Goal: Information Seeking & Learning: Learn about a topic

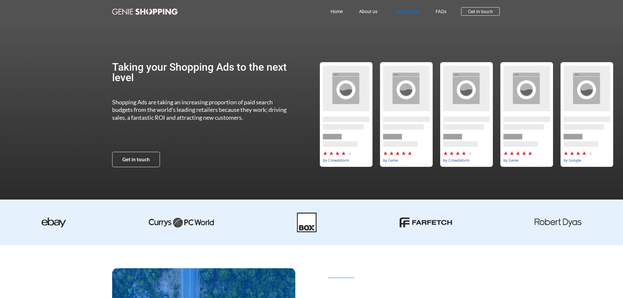
click at [405, 9] on link "Testimonials" at bounding box center [407, 11] width 42 height 15
drag, startPoint x: 121, startPoint y: 222, endPoint x: 41, endPoint y: 222, distance: 80.2
click at [41, 222] on div at bounding box center [311, 223] width 623 height 20
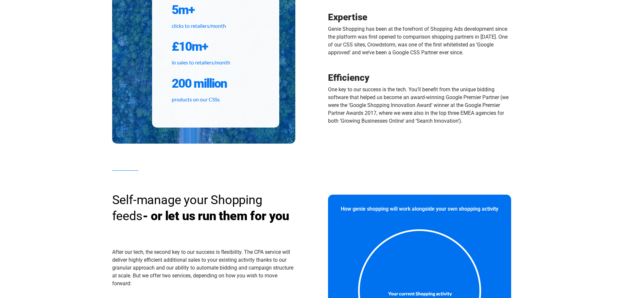
scroll to position [323, 0]
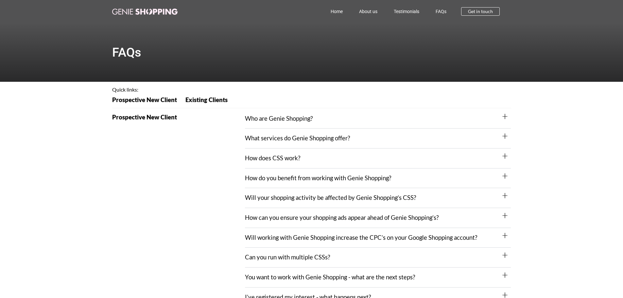
drag, startPoint x: 293, startPoint y: 118, endPoint x: 294, endPoint y: 131, distance: 12.1
click at [293, 118] on link "Who are Genie Shopping?" at bounding box center [279, 118] width 68 height 7
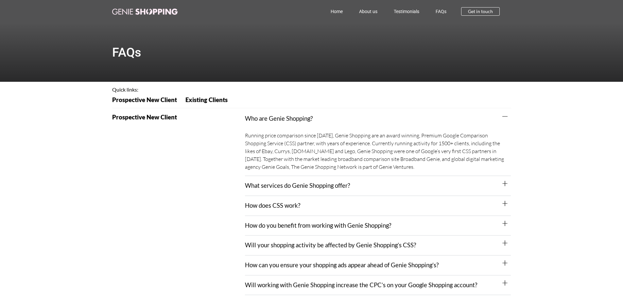
click at [297, 191] on div "What services do Genie Shopping offer?" at bounding box center [378, 186] width 266 height 20
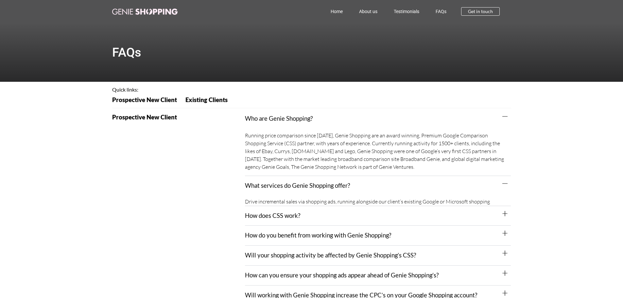
click at [285, 213] on div "How does CSS work?" at bounding box center [378, 216] width 266 height 20
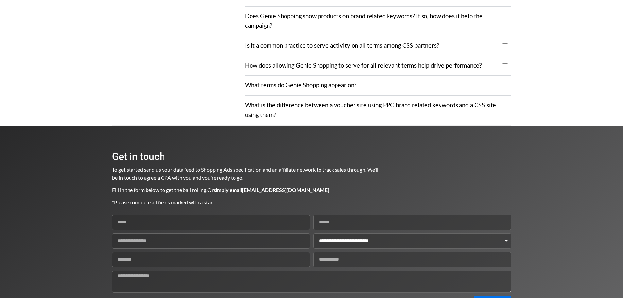
scroll to position [916, 0]
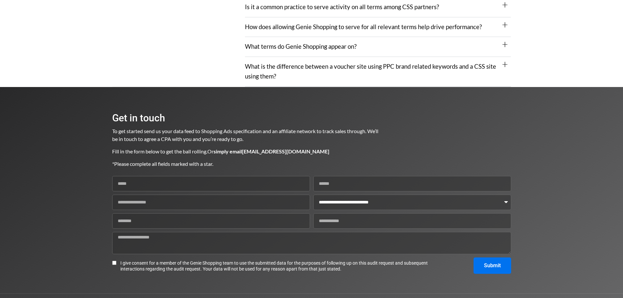
click at [286, 57] on div "What is the difference between a voucher site using PPC brand related keywords …" at bounding box center [378, 71] width 266 height 29
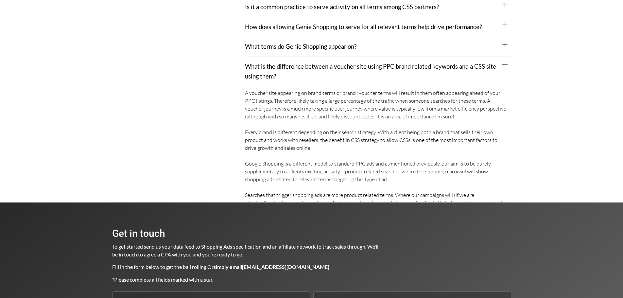
click at [288, 45] on div "What terms do Genie Shopping appear on?" at bounding box center [378, 47] width 266 height 20
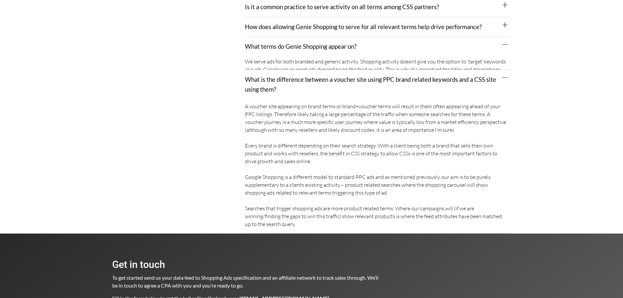
click at [289, 23] on link "How does allowing Genie Shopping to serve for all relevant terms help drive per…" at bounding box center [363, 26] width 237 height 7
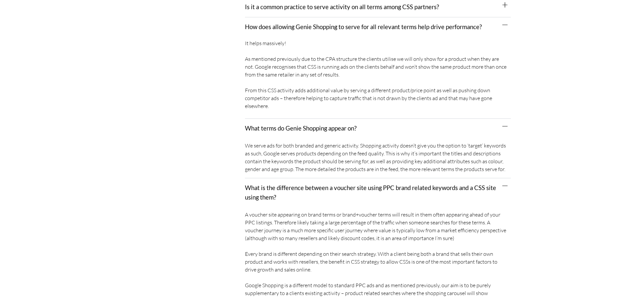
scroll to position [818, 0]
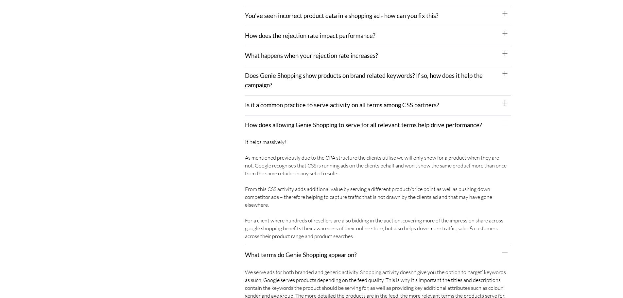
click at [293, 101] on link "Is it a common practice to serve activity on all terms among CSS partners?" at bounding box center [342, 104] width 194 height 7
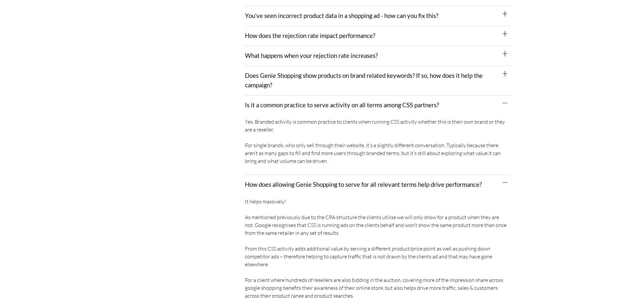
click at [289, 72] on link "Does Genie Shopping show products on brand related keywords? If so, how does it…" at bounding box center [364, 80] width 238 height 17
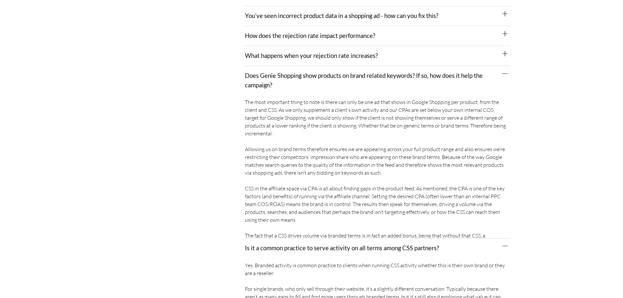
click at [286, 52] on link "What happens when your rejection rate increases?" at bounding box center [311, 55] width 133 height 7
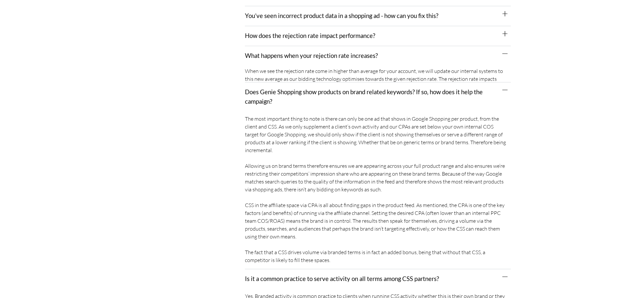
click at [283, 32] on link "How does the rejection rate impact performance?" at bounding box center [310, 35] width 130 height 7
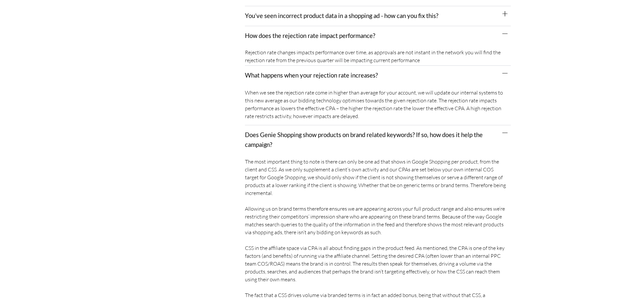
drag, startPoint x: 282, startPoint y: 4, endPoint x: 284, endPoint y: 9, distance: 4.9
click at [283, 6] on div "You’ve seen incorrect product data in a shopping ad - how can you fix this?" at bounding box center [378, 16] width 266 height 20
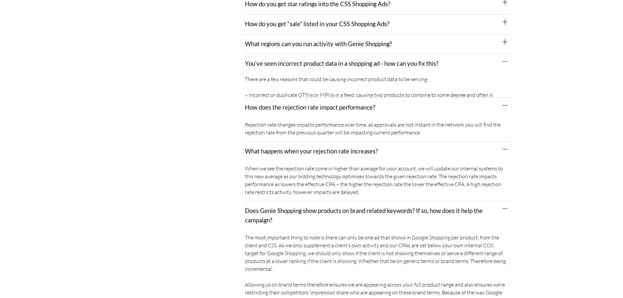
scroll to position [720, 0]
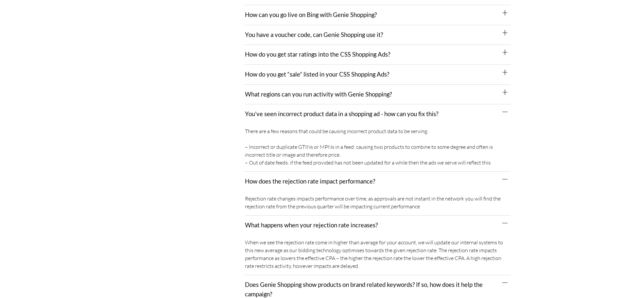
click at [280, 91] on link "What regions can you run activity with Genie Shopping?" at bounding box center [318, 94] width 147 height 7
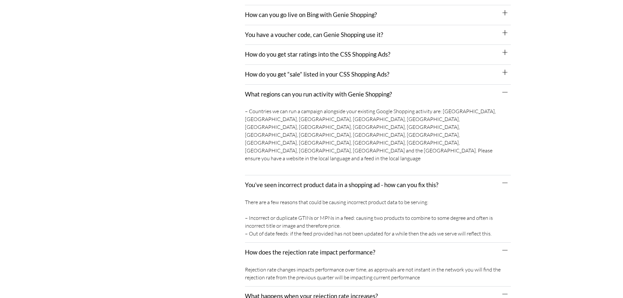
click at [278, 71] on div "How do you get “sale” listed in your CSS Shopping Ads?" at bounding box center [378, 75] width 266 height 20
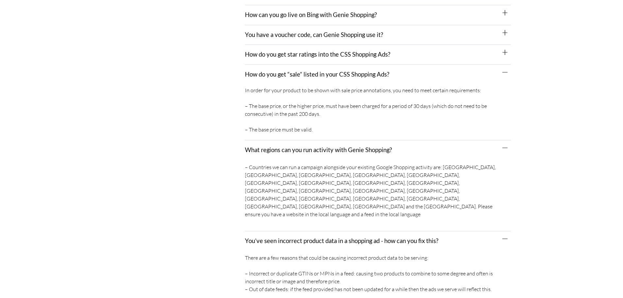
click at [275, 53] on div "How do you get star ratings into the CSS Shopping Ads?" at bounding box center [378, 55] width 266 height 20
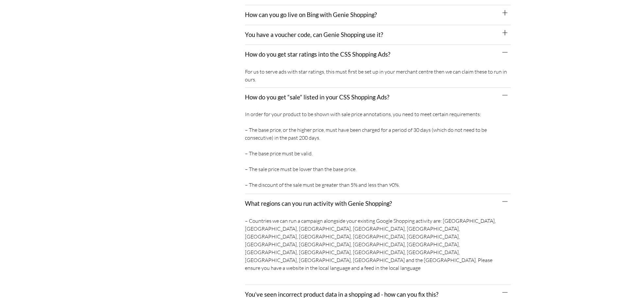
click at [270, 32] on div "You have a voucher code, can Genie Shopping use it?" at bounding box center [378, 35] width 266 height 20
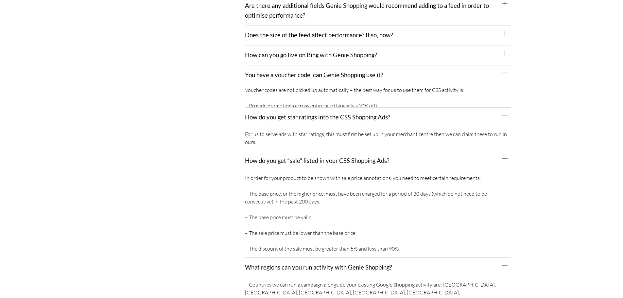
scroll to position [622, 0]
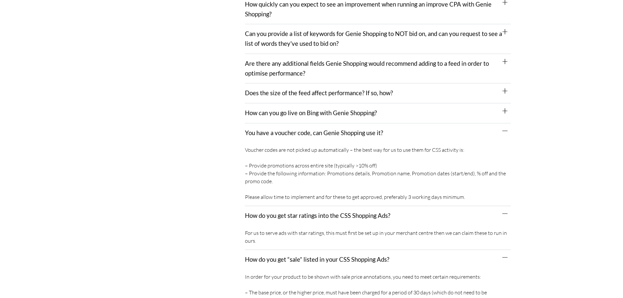
click at [276, 109] on link "How can you go live on Bing with Genie Shopping?" at bounding box center [311, 112] width 132 height 7
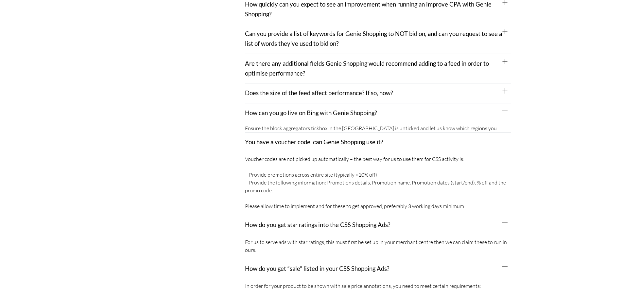
click at [274, 89] on link "Does the size of the feed affect performance? If so, how?" at bounding box center [319, 92] width 148 height 7
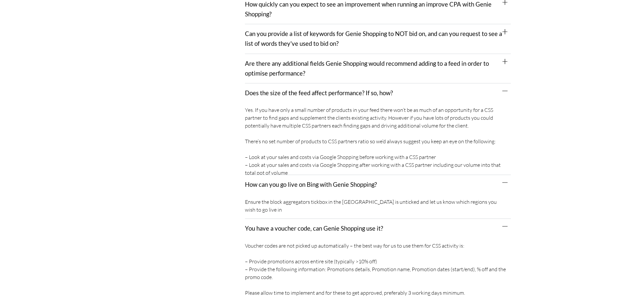
click at [274, 69] on div "Are there any additional fields Genie Shopping would recommend adding to a feed…" at bounding box center [378, 68] width 266 height 29
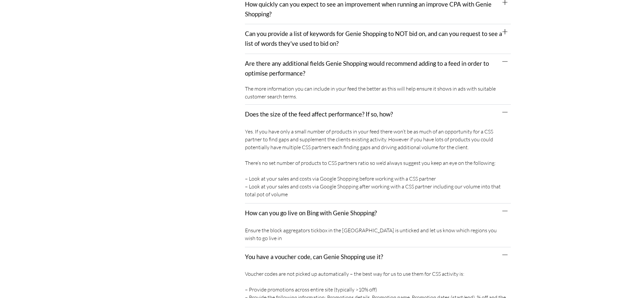
click at [274, 34] on link "Can you provide a list of keywords for Genie Shopping to NOT bid on, and can yo…" at bounding box center [373, 38] width 257 height 17
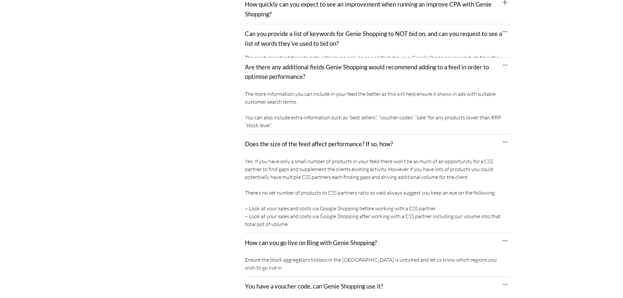
scroll to position [523, 0]
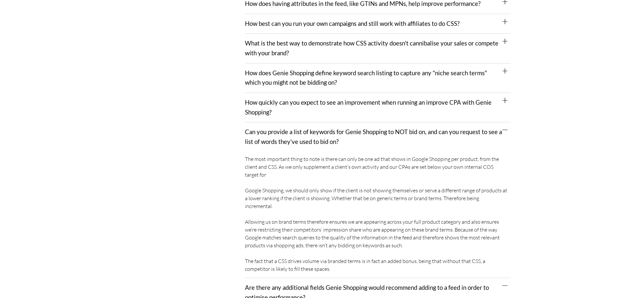
click at [268, 104] on link "How quickly can you expect to see an improvement when running an improve CPA wi…" at bounding box center [368, 107] width 247 height 17
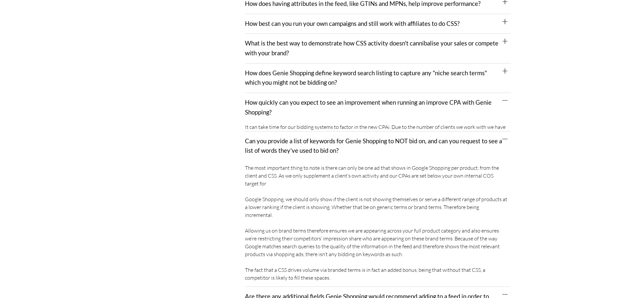
click at [269, 74] on link "How does Genie Shopping define keyword search listing to capture any "niche sea…" at bounding box center [366, 77] width 242 height 17
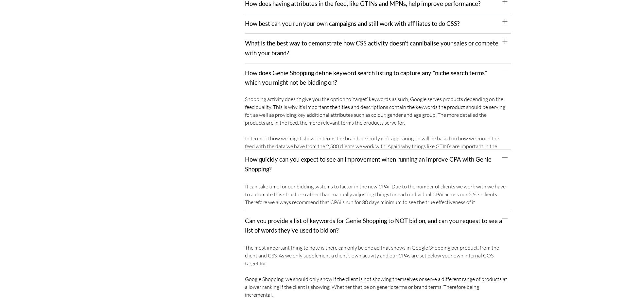
click at [269, 44] on link "What is the best way to demonstrate how CSS activity doesn't cannibalise your s…" at bounding box center [372, 48] width 254 height 17
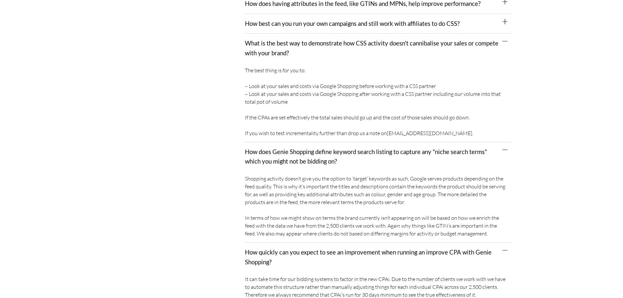
click at [272, 25] on div "How best can you run your own campaigns and still work with affiliates to do CS…" at bounding box center [378, 24] width 266 height 20
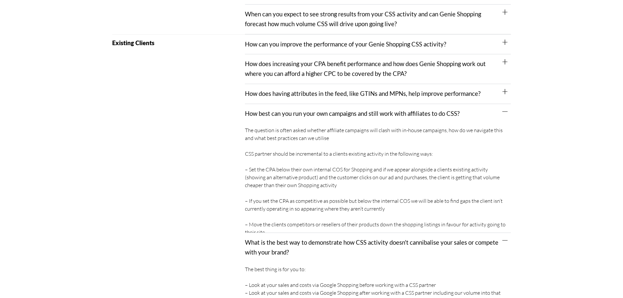
scroll to position [425, 0]
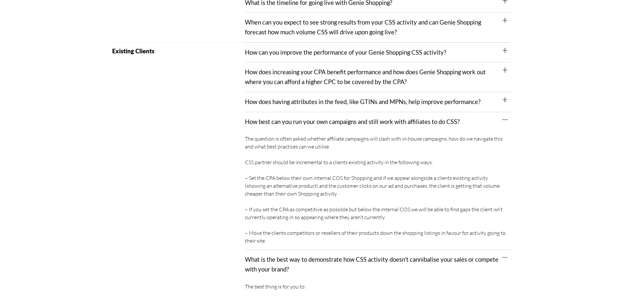
click at [272, 99] on div "How does having attributes in the feed, like GTINs and MPNs, help improve perfo…" at bounding box center [378, 102] width 266 height 20
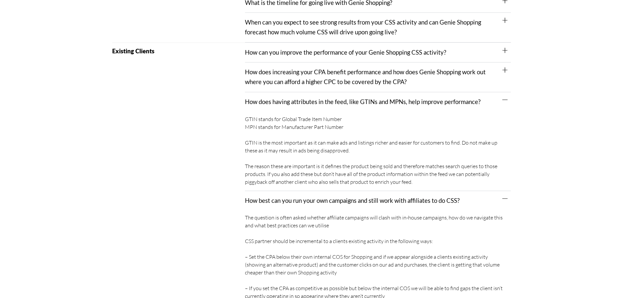
click at [270, 71] on link "How does increasing your CPA benefit performance and how does Genie Shopping wo…" at bounding box center [365, 76] width 241 height 17
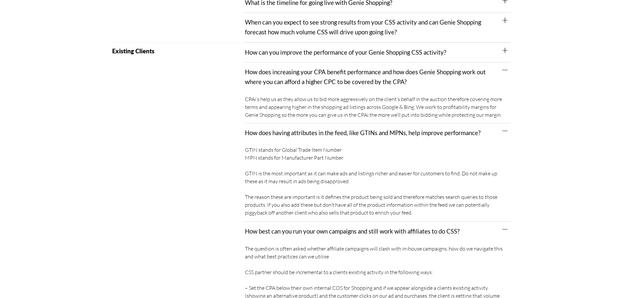
click at [269, 49] on link "How can you improve the performance of your Genie Shopping CSS activity?" at bounding box center [345, 52] width 201 height 7
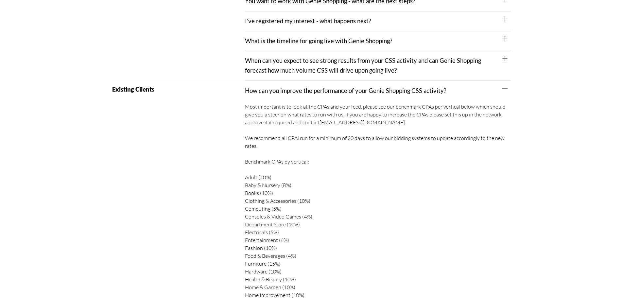
scroll to position [327, 0]
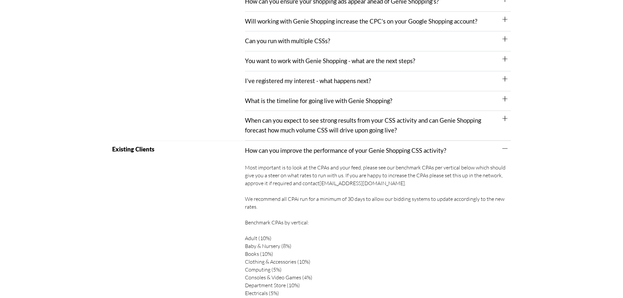
click at [275, 119] on link "When can you expect to see strong results from your CSS activity and can Genie …" at bounding box center [363, 125] width 236 height 17
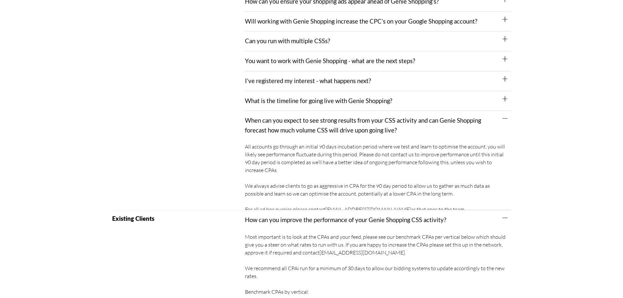
click at [273, 97] on link "What is the timeline for going live with Genie Shopping?" at bounding box center [318, 100] width 147 height 7
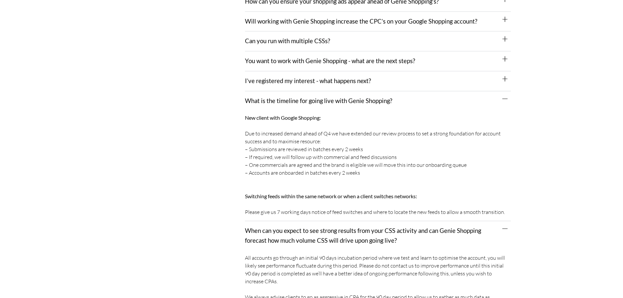
click at [273, 77] on link "I’ve registered my interest - what happens next?" at bounding box center [308, 80] width 126 height 7
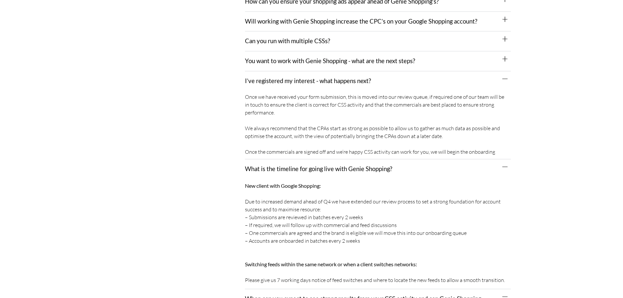
click at [270, 57] on link "You want to work with Genie Shopping - what are the next steps?" at bounding box center [330, 60] width 170 height 7
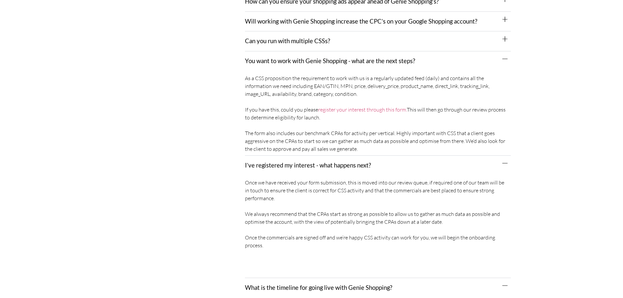
click at [269, 37] on link "Can you run with multiple CSSs?" at bounding box center [287, 40] width 85 height 7
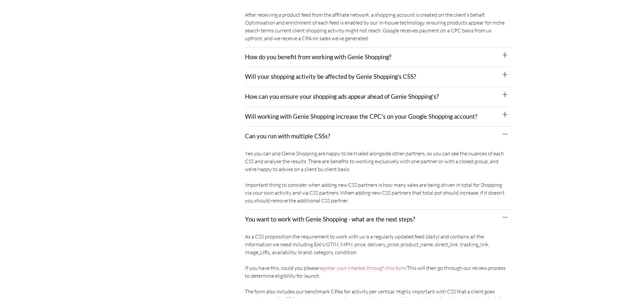
scroll to position [229, 0]
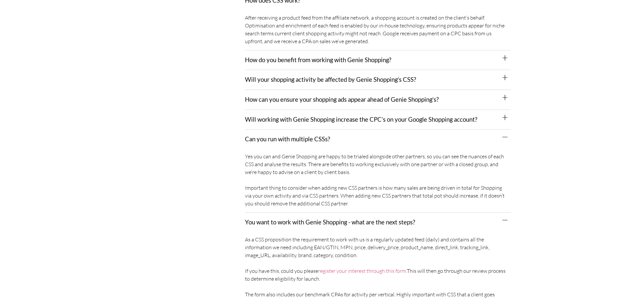
click at [268, 116] on link "Will working with Genie Shopping increase the CPC’s on your Google Shopping acc…" at bounding box center [361, 119] width 232 height 7
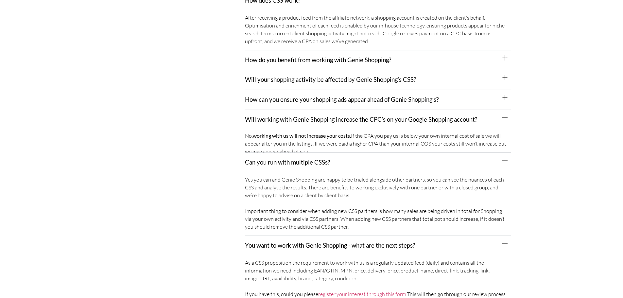
click at [270, 96] on link "How can you ensure your shopping ads appear ahead of Genie Shopping’s?" at bounding box center [342, 99] width 194 height 7
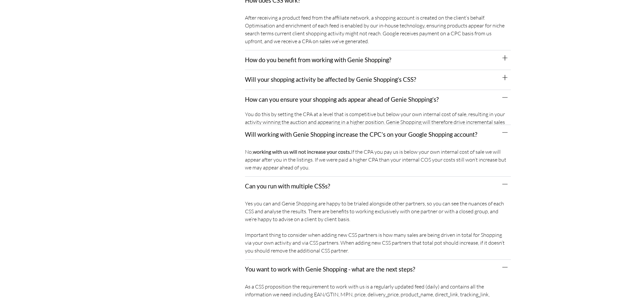
click at [268, 77] on div "Will your shopping activity be affected by Genie Shopping’s CSS?" at bounding box center [378, 80] width 266 height 20
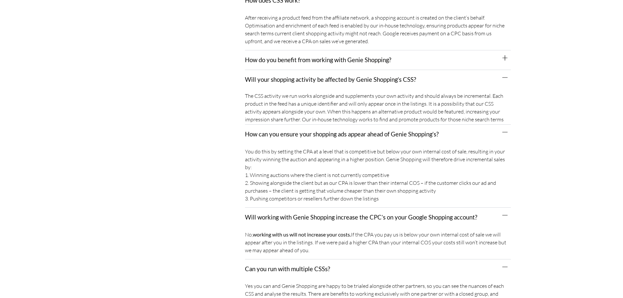
click at [268, 56] on link "How do you benefit from working with Genie Shopping?" at bounding box center [318, 59] width 146 height 7
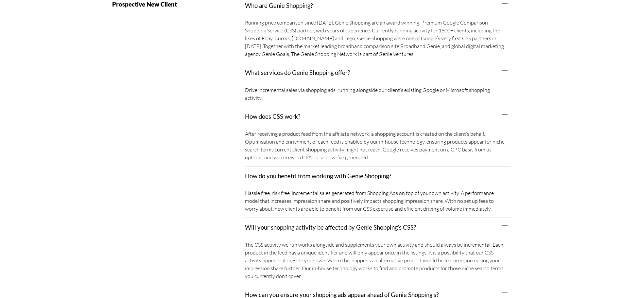
scroll to position [98, 0]
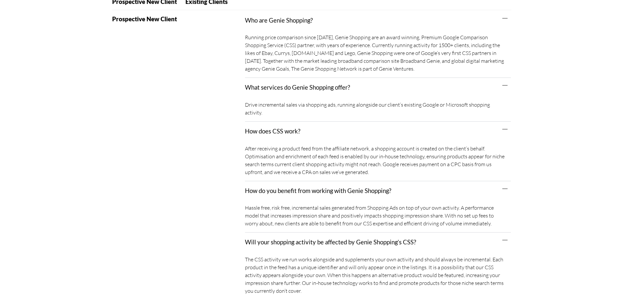
click at [500, 45] on div "Running price comparison since 2011, Genie Shopping are an award winning, Premi…" at bounding box center [378, 54] width 266 height 48
copy div "Ebay"
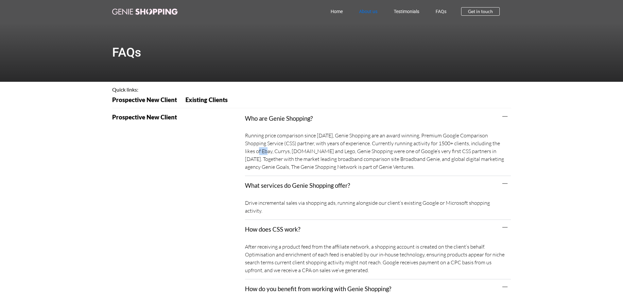
click at [366, 11] on link "About us" at bounding box center [368, 11] width 35 height 15
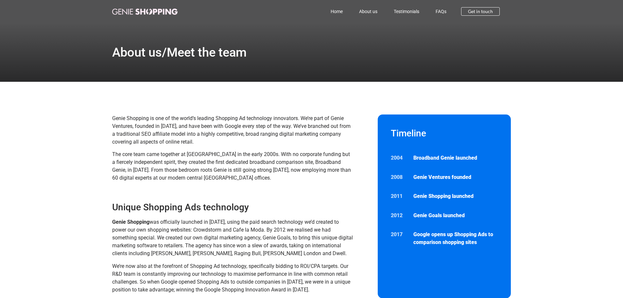
click at [145, 9] on link at bounding box center [144, 12] width 65 height 8
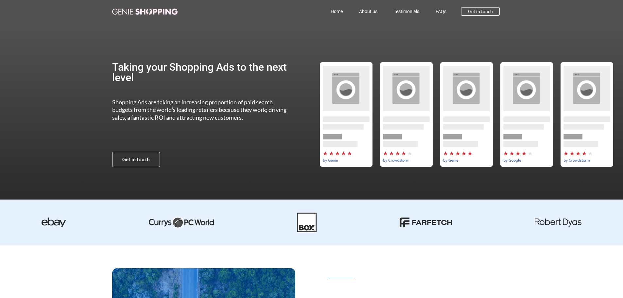
scroll to position [98, 0]
